Goal: Contribute content

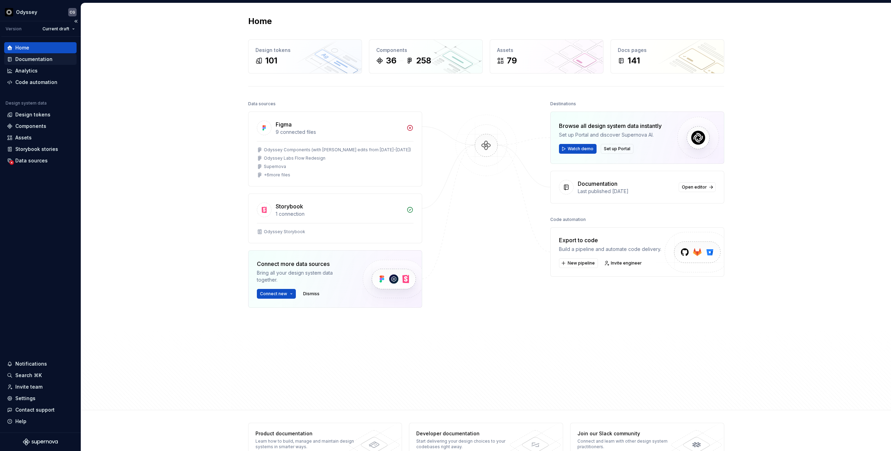
click at [33, 62] on div "Documentation" at bounding box center [33, 59] width 37 height 7
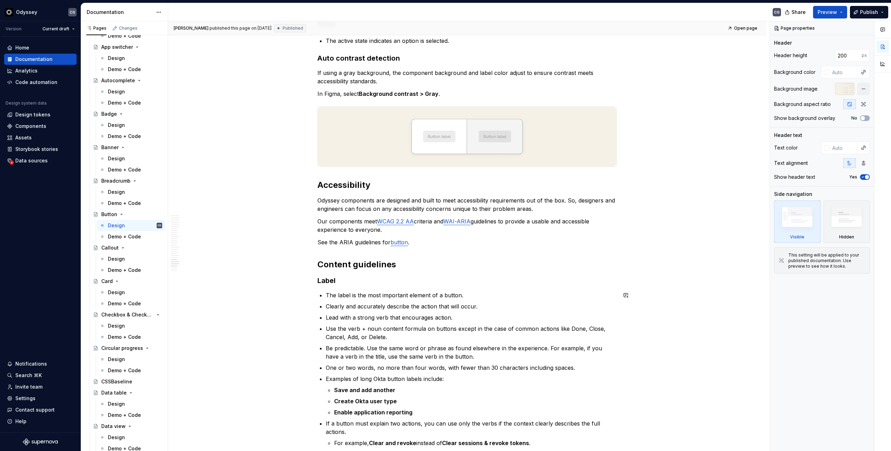
scroll to position [1445, 0]
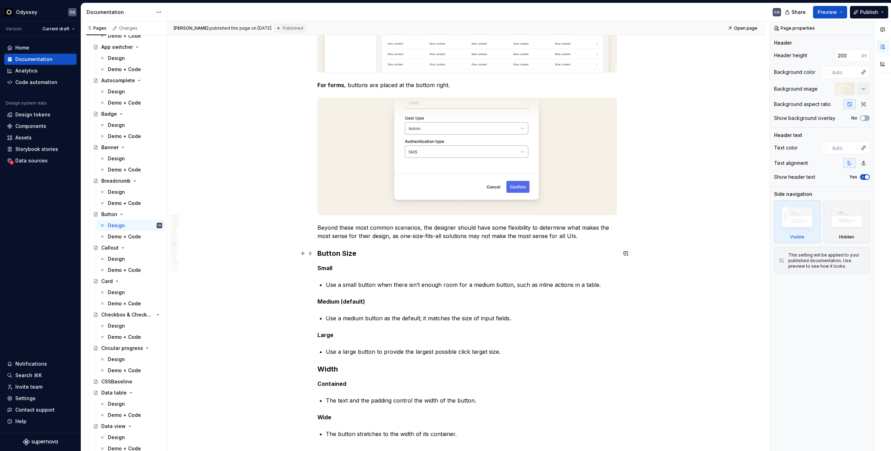
type textarea "*"
